Goal: Use online tool/utility: Utilize a website feature to perform a specific function

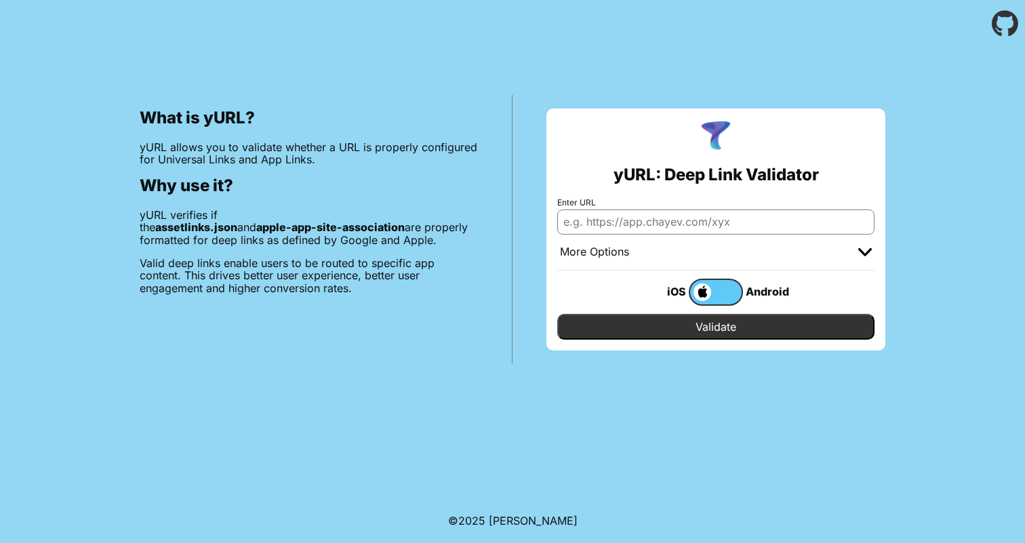
click at [593, 223] on input "Enter URL" at bounding box center [715, 222] width 317 height 24
click at [715, 293] on label at bounding box center [716, 292] width 54 height 27
click at [0, 0] on input "checkbox" at bounding box center [0, 0] width 0 height 0
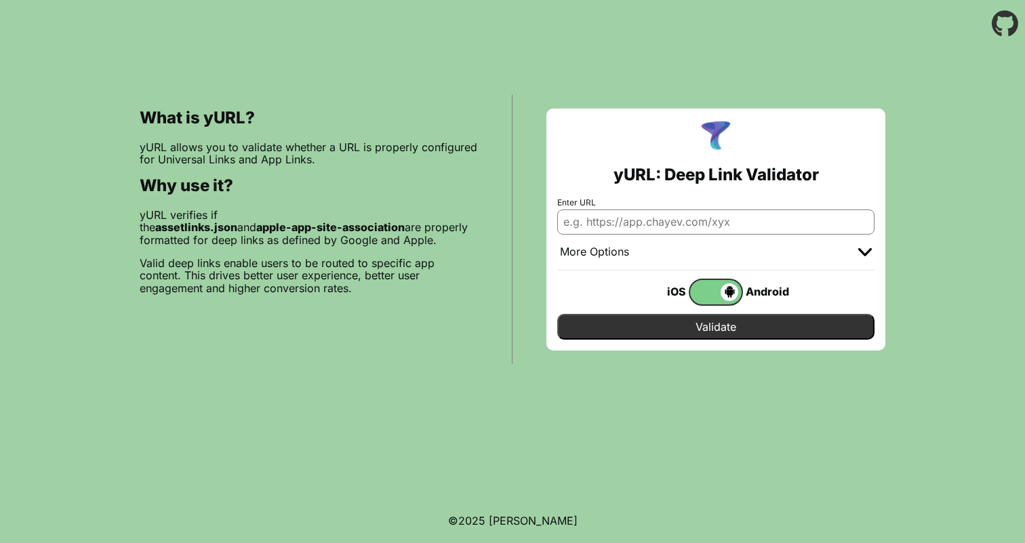
click at [715, 296] on span at bounding box center [714, 292] width 48 height 18
click at [0, 0] on input "checkbox" at bounding box center [0, 0] width 0 height 0
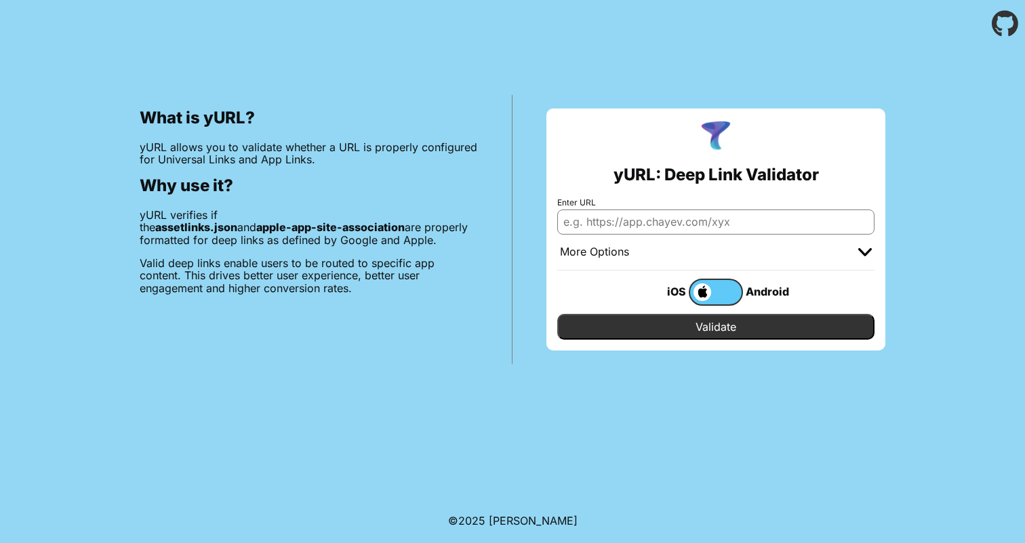
click at [604, 222] on input "Enter URL" at bounding box center [715, 222] width 317 height 24
type input "[DOMAIN_NAME]"
click at [707, 334] on input "Validate" at bounding box center [715, 327] width 317 height 26
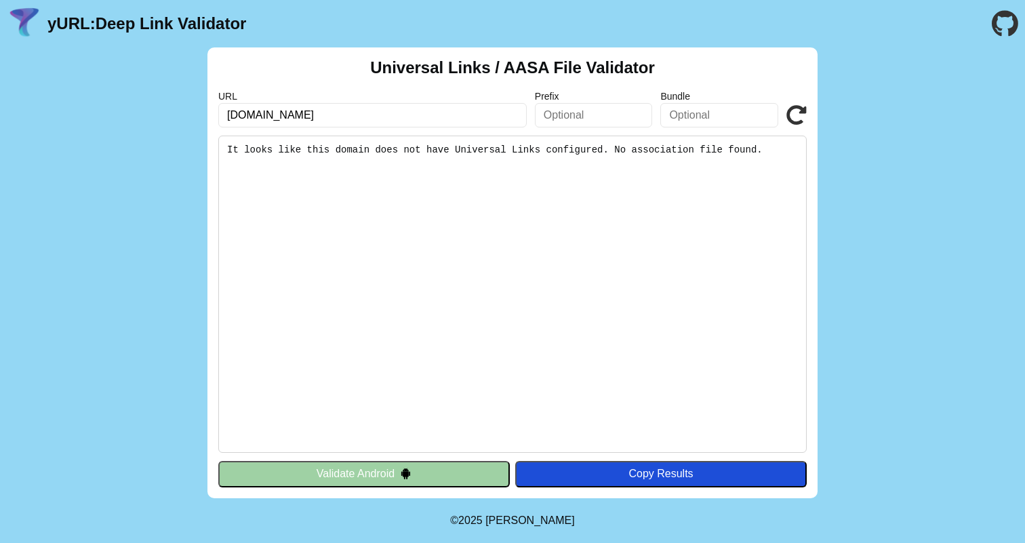
click at [352, 479] on button "Validate Android" at bounding box center [364, 474] width 292 height 26
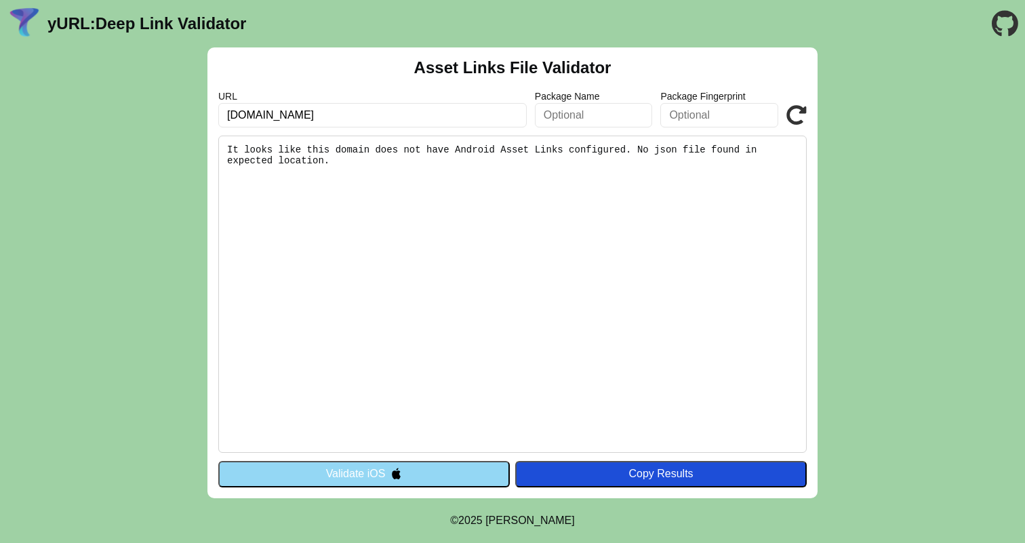
click at [229, 110] on input "[DOMAIN_NAME]" at bounding box center [372, 115] width 309 height 24
type input "www.amsoil.com"
click at [454, 472] on button "Validate iOS" at bounding box center [364, 474] width 292 height 26
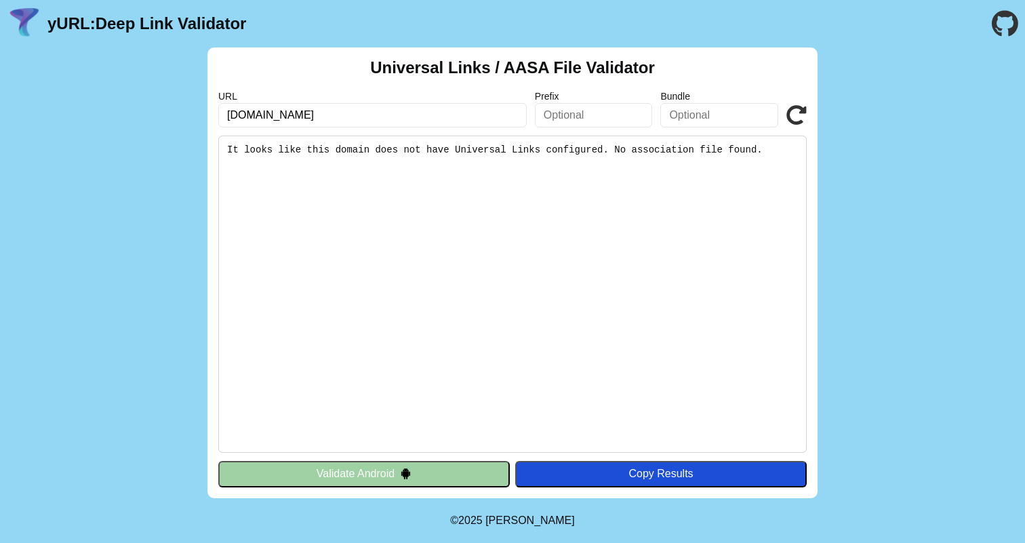
click at [452, 477] on button "Validate Android" at bounding box center [364, 474] width 292 height 26
